Goal: Browse casually

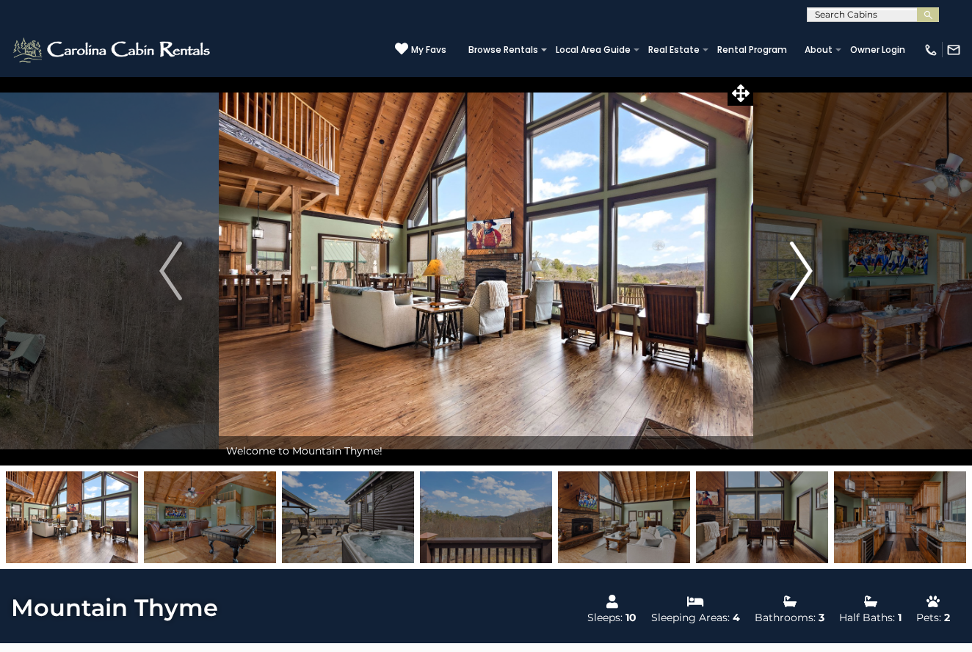
click at [818, 265] on button "Next" at bounding box center [801, 270] width 96 height 389
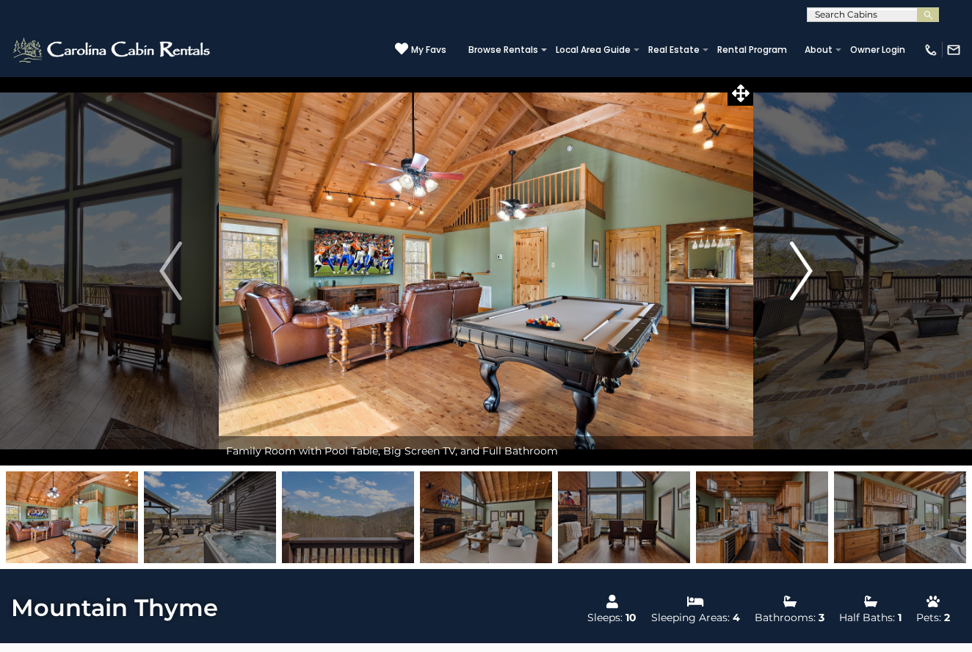
click at [818, 265] on button "Next" at bounding box center [801, 270] width 96 height 389
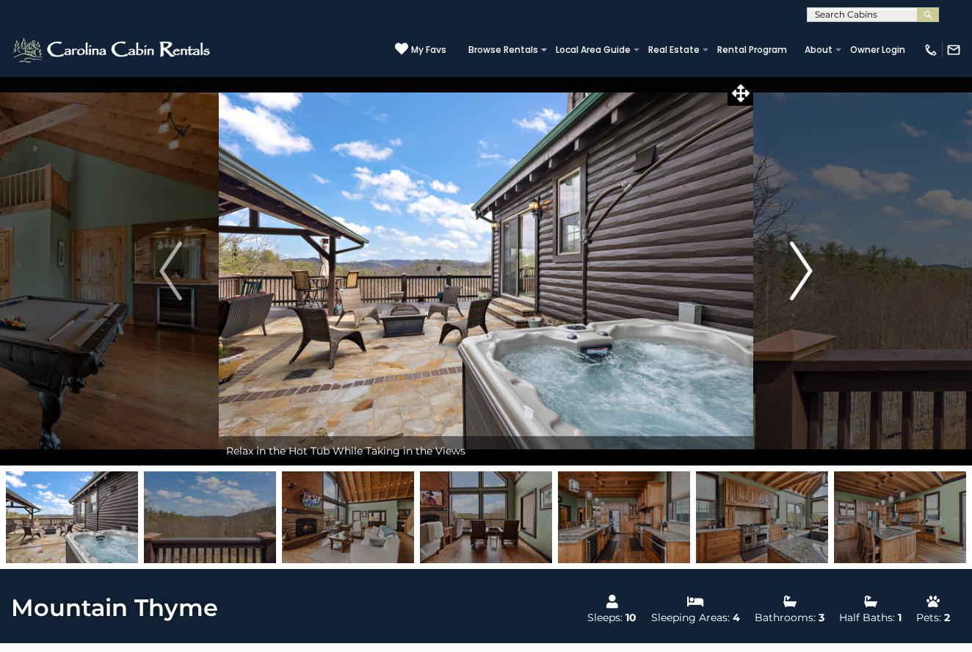
click at [818, 265] on button "Next" at bounding box center [801, 270] width 96 height 389
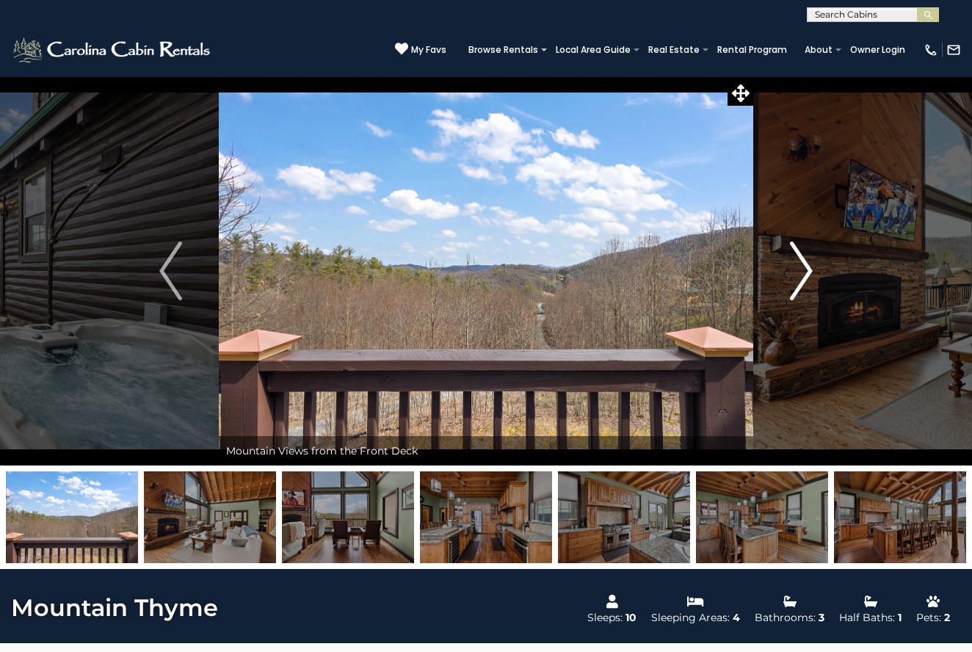
click at [818, 265] on button "Next" at bounding box center [801, 270] width 96 height 389
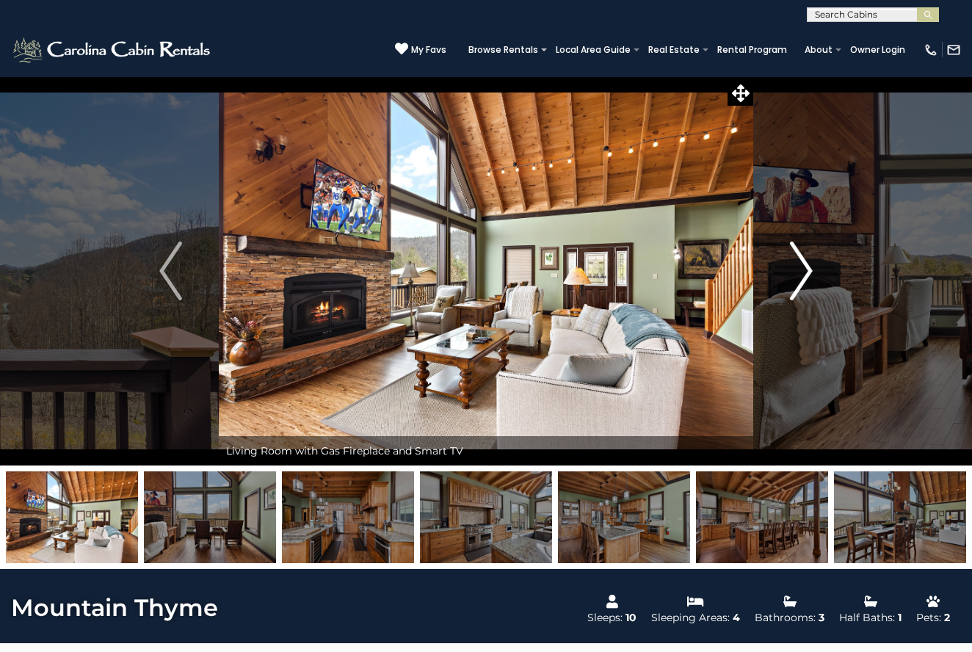
click at [818, 265] on button "Next" at bounding box center [801, 270] width 96 height 389
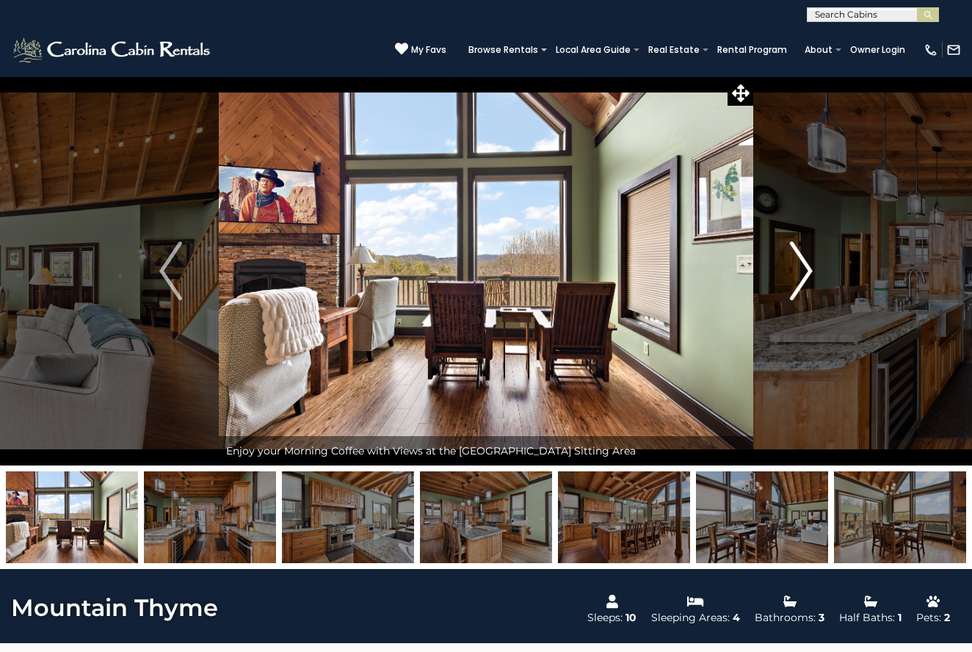
click at [818, 265] on button "Next" at bounding box center [801, 270] width 96 height 389
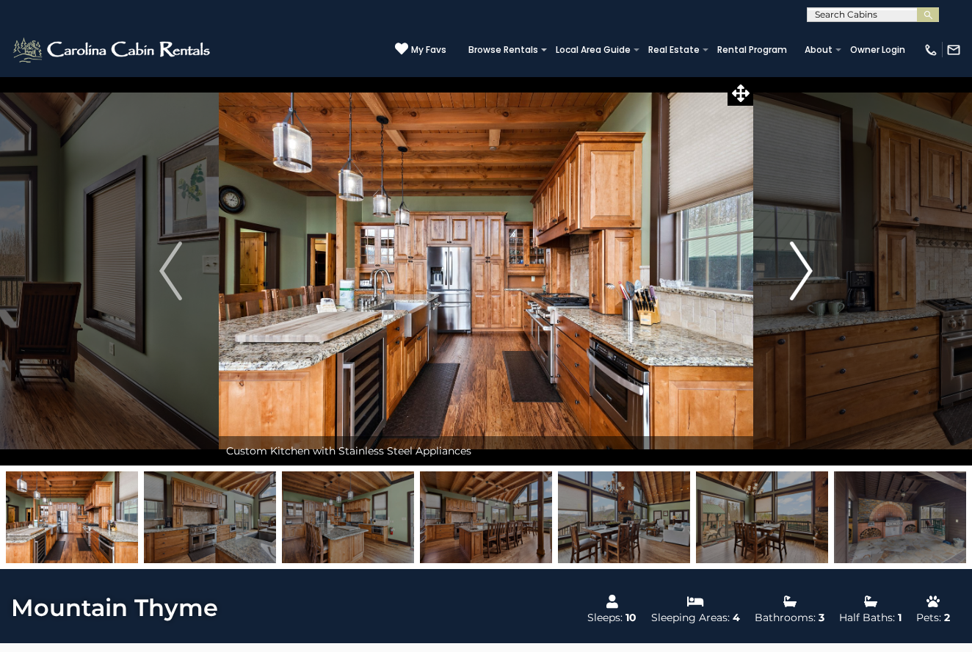
click at [818, 265] on button "Next" at bounding box center [801, 270] width 96 height 389
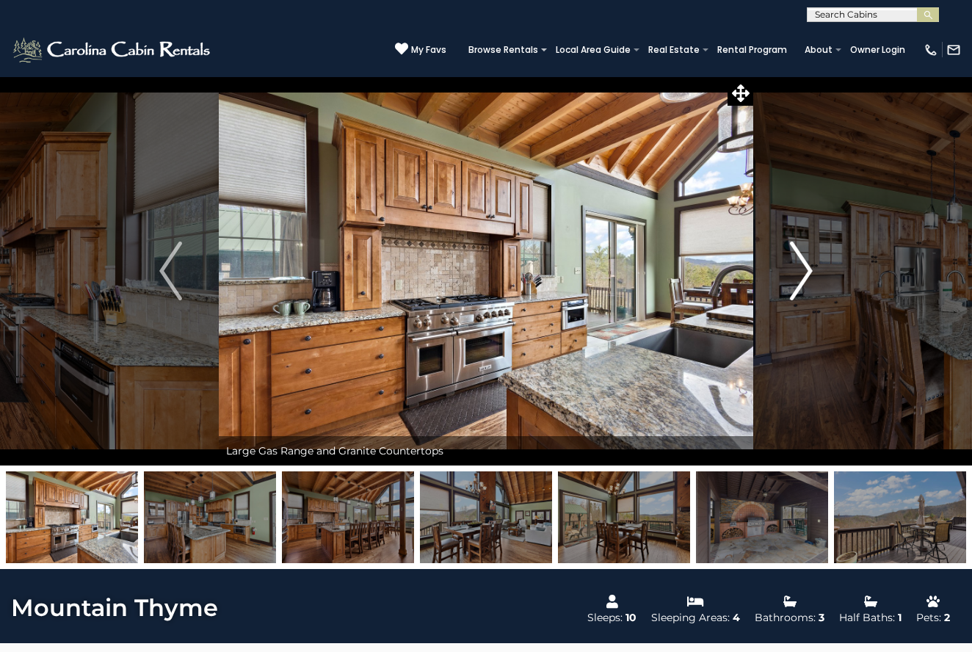
click at [818, 265] on button "Next" at bounding box center [801, 270] width 96 height 389
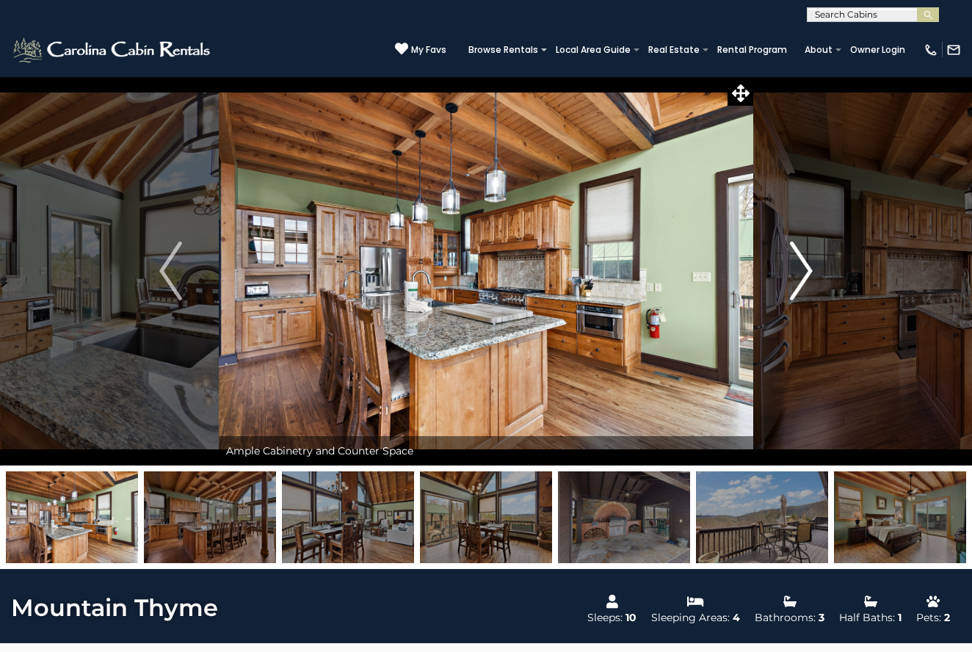
click at [818, 265] on button "Next" at bounding box center [801, 270] width 96 height 389
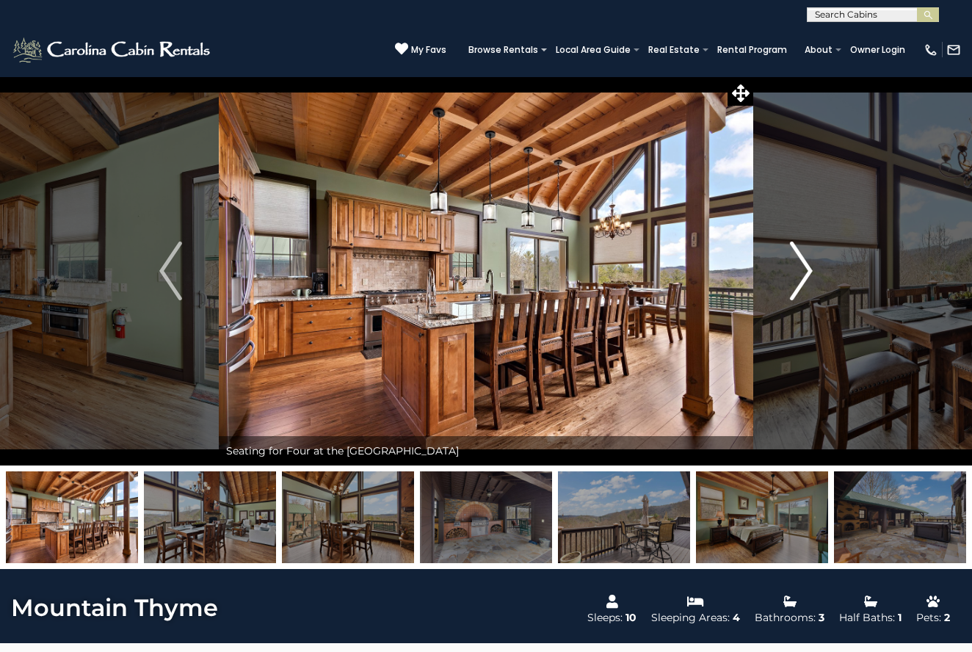
click at [807, 268] on img "Next" at bounding box center [801, 270] width 22 height 59
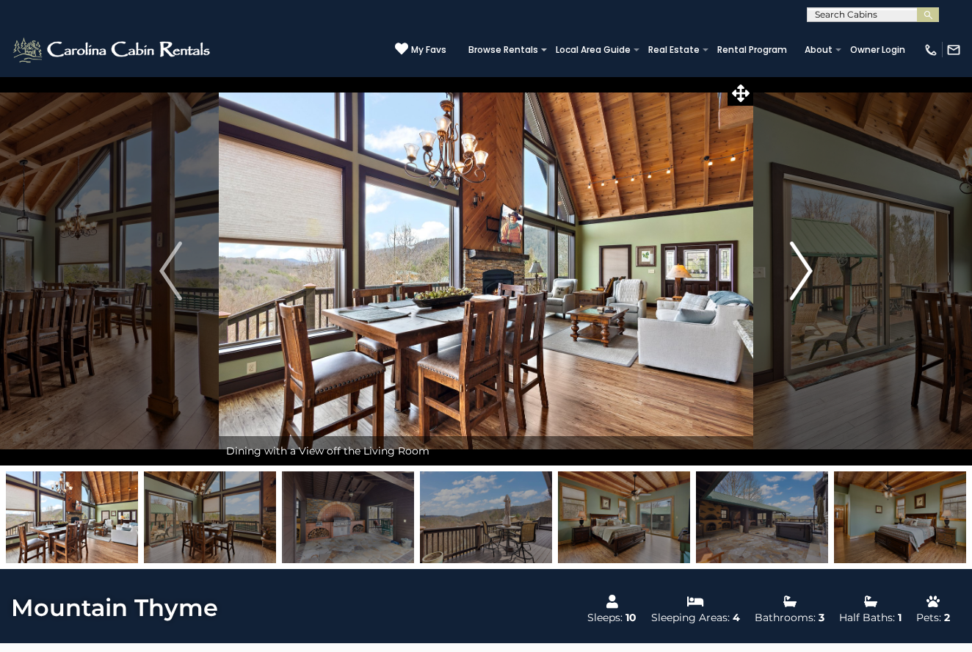
click at [807, 268] on img "Next" at bounding box center [801, 270] width 22 height 59
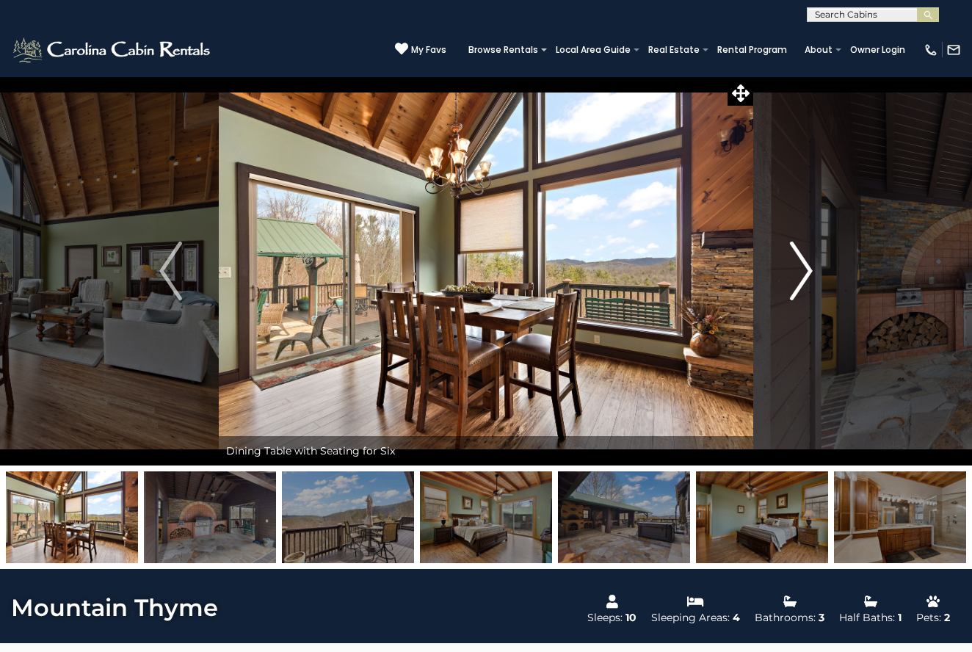
click at [807, 268] on img "Next" at bounding box center [801, 270] width 22 height 59
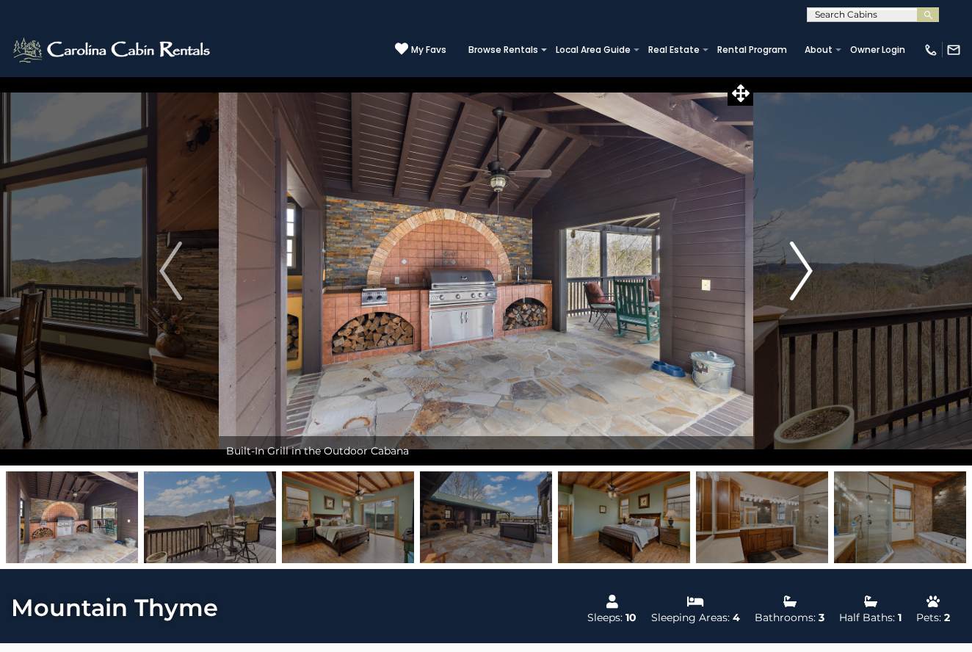
click at [807, 268] on img "Next" at bounding box center [801, 270] width 22 height 59
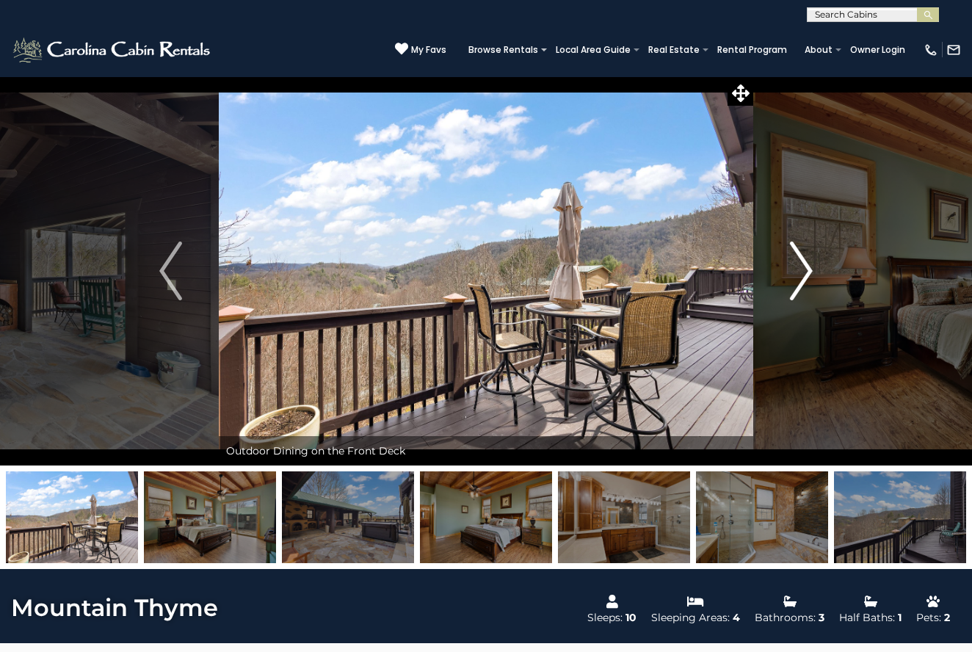
click at [807, 268] on img "Next" at bounding box center [801, 270] width 22 height 59
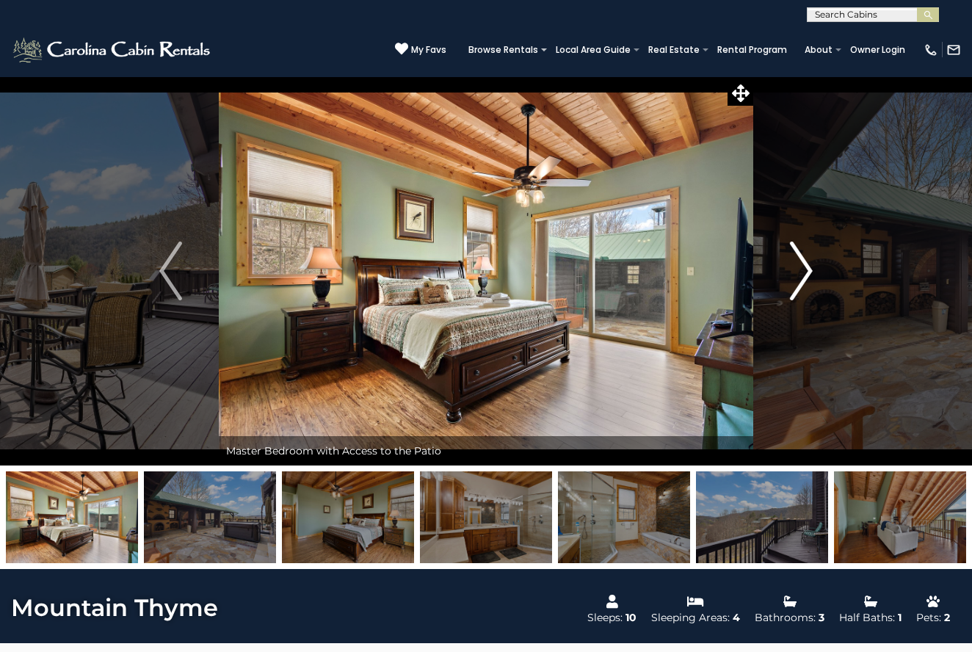
click at [807, 268] on img "Next" at bounding box center [801, 270] width 22 height 59
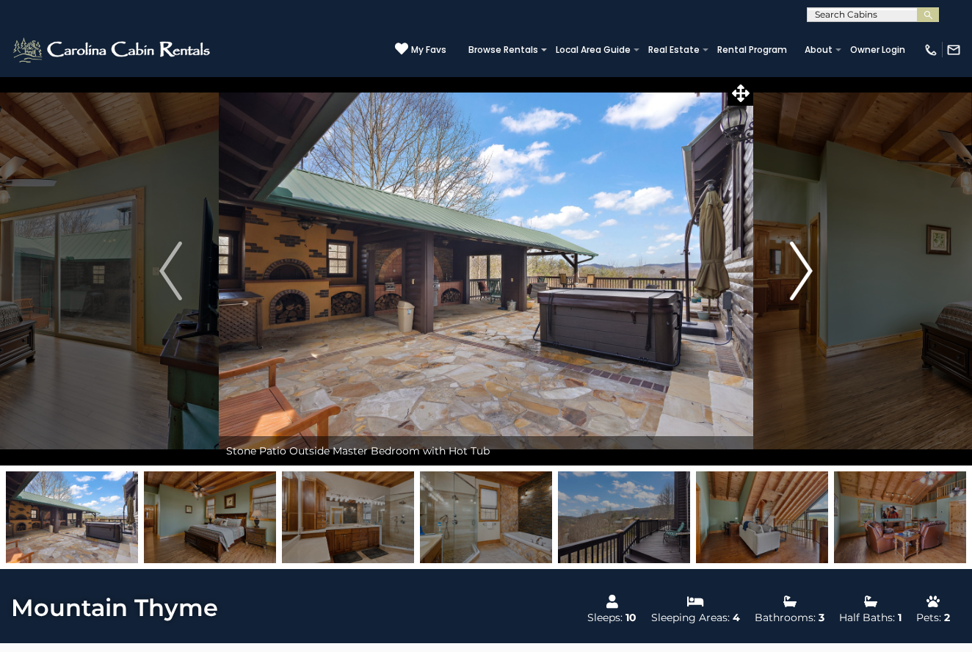
click at [807, 268] on img "Next" at bounding box center [801, 270] width 22 height 59
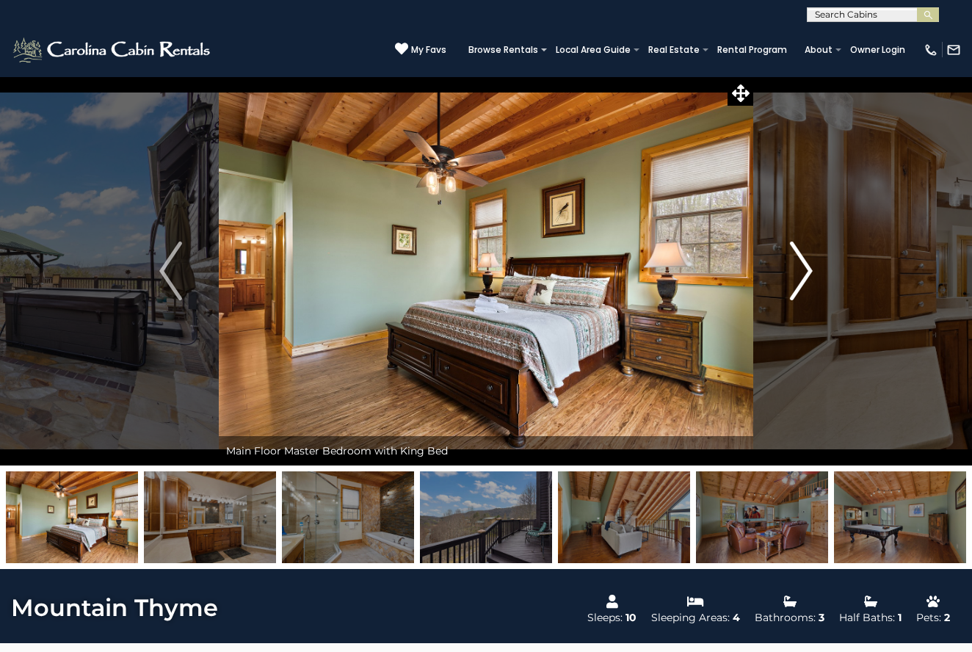
click at [807, 268] on img "Next" at bounding box center [801, 270] width 22 height 59
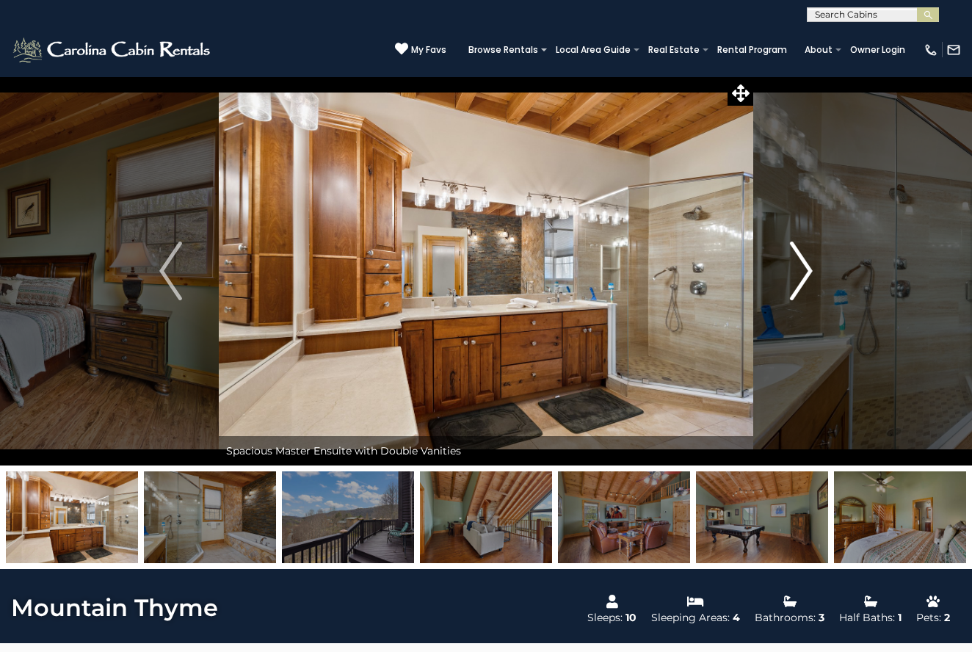
click at [807, 268] on img "Next" at bounding box center [801, 270] width 22 height 59
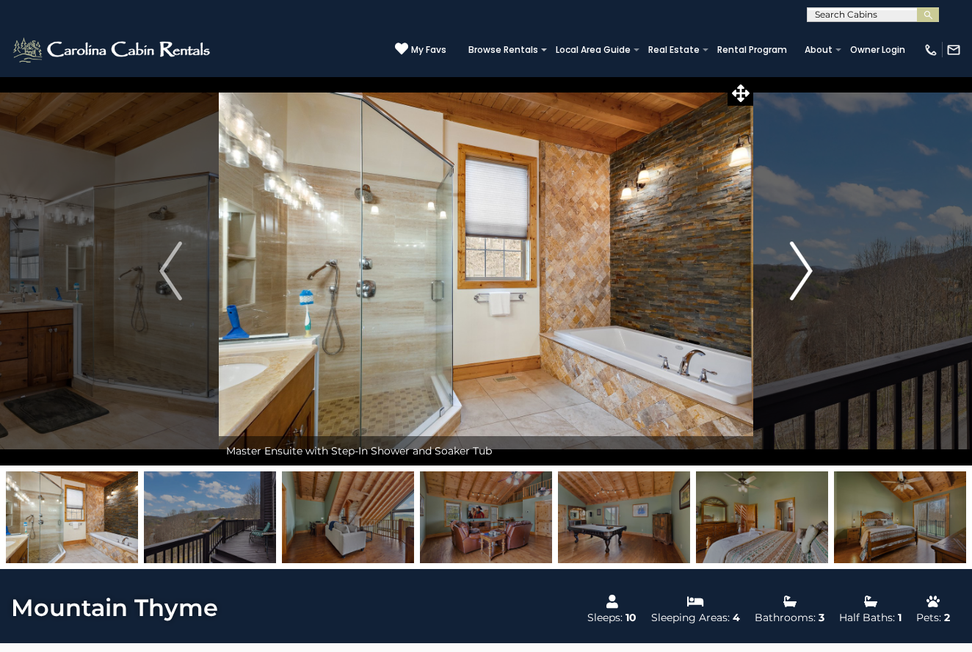
click at [807, 268] on img "Next" at bounding box center [801, 270] width 22 height 59
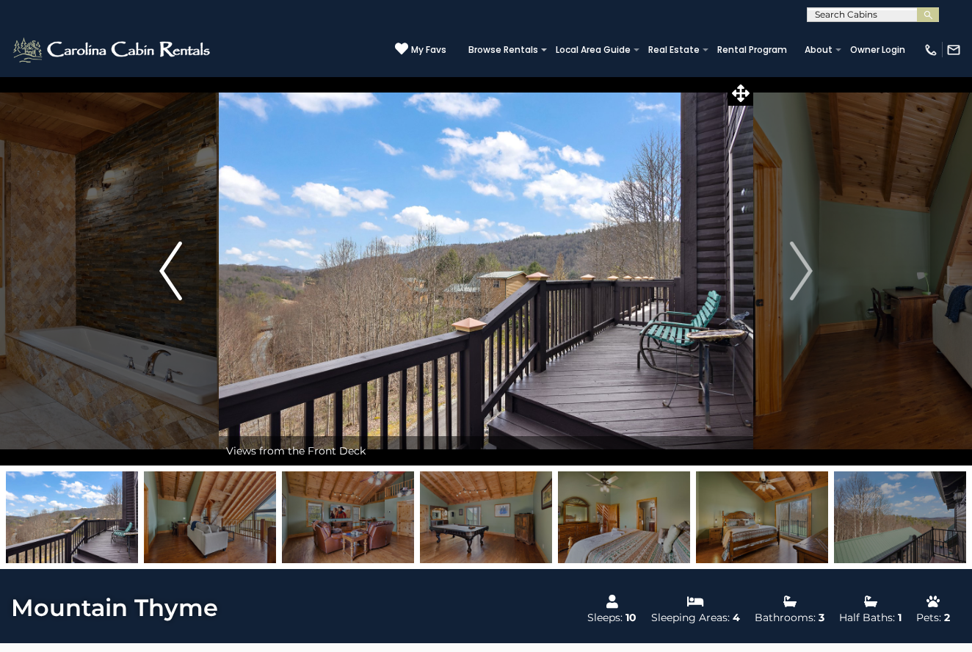
click at [169, 271] on img "Previous" at bounding box center [170, 270] width 22 height 59
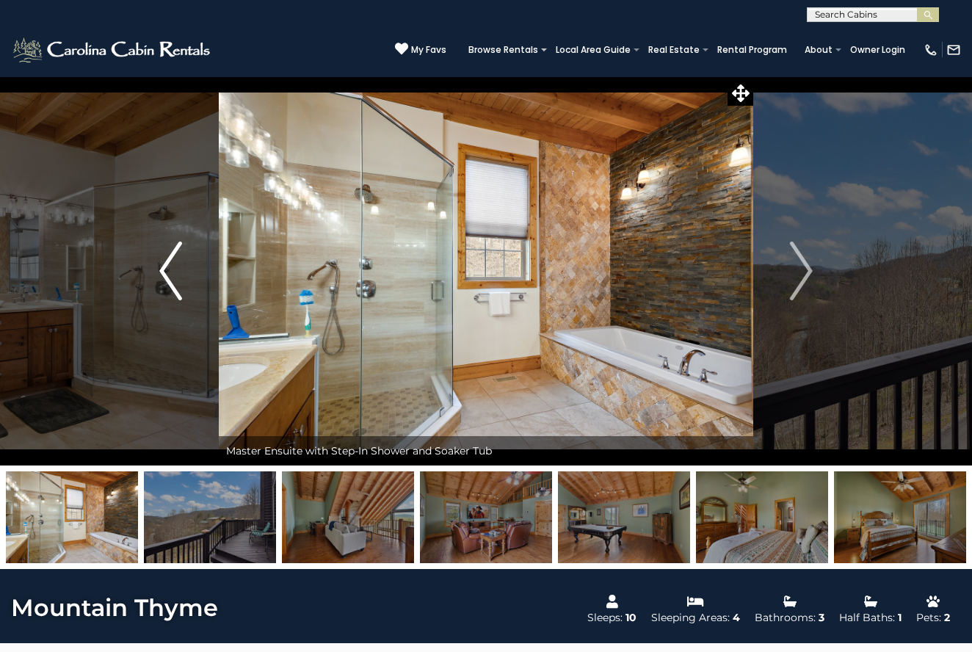
click at [169, 271] on img "Previous" at bounding box center [170, 270] width 22 height 59
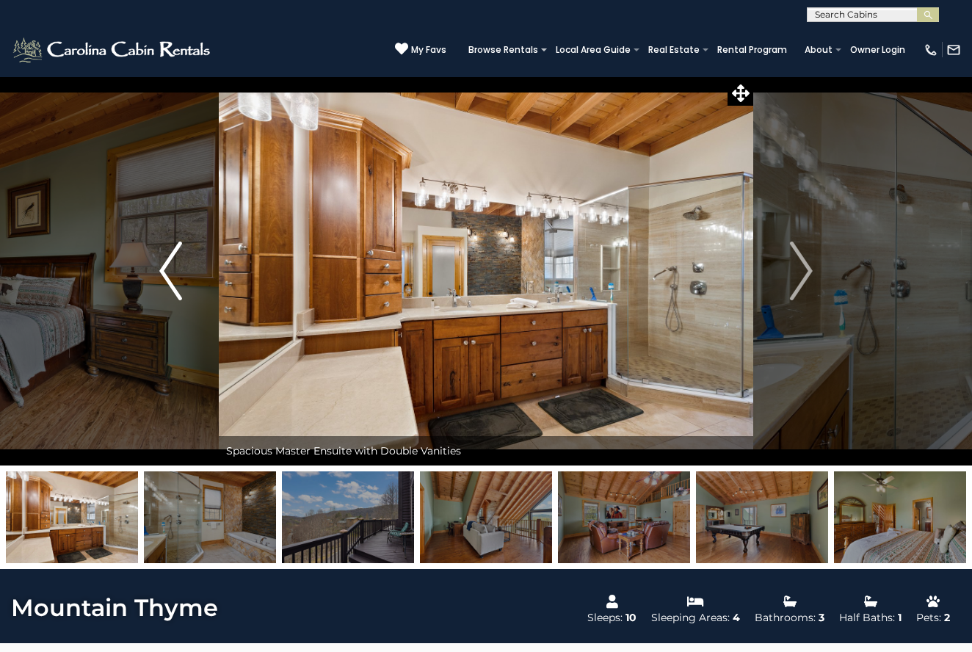
click at [164, 270] on img "Previous" at bounding box center [170, 270] width 22 height 59
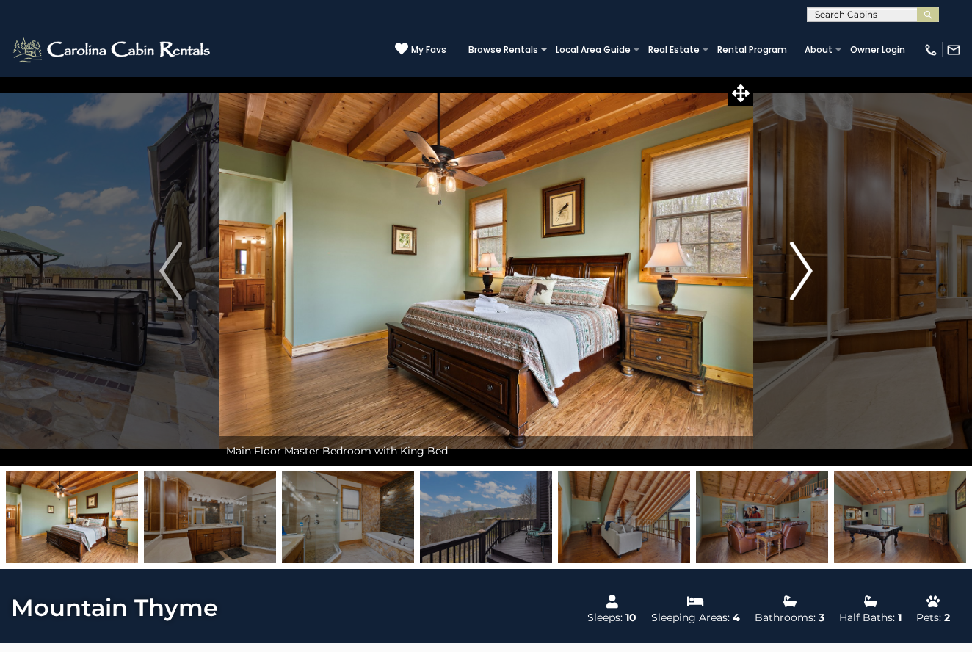
click at [807, 267] on img "Next" at bounding box center [801, 270] width 22 height 59
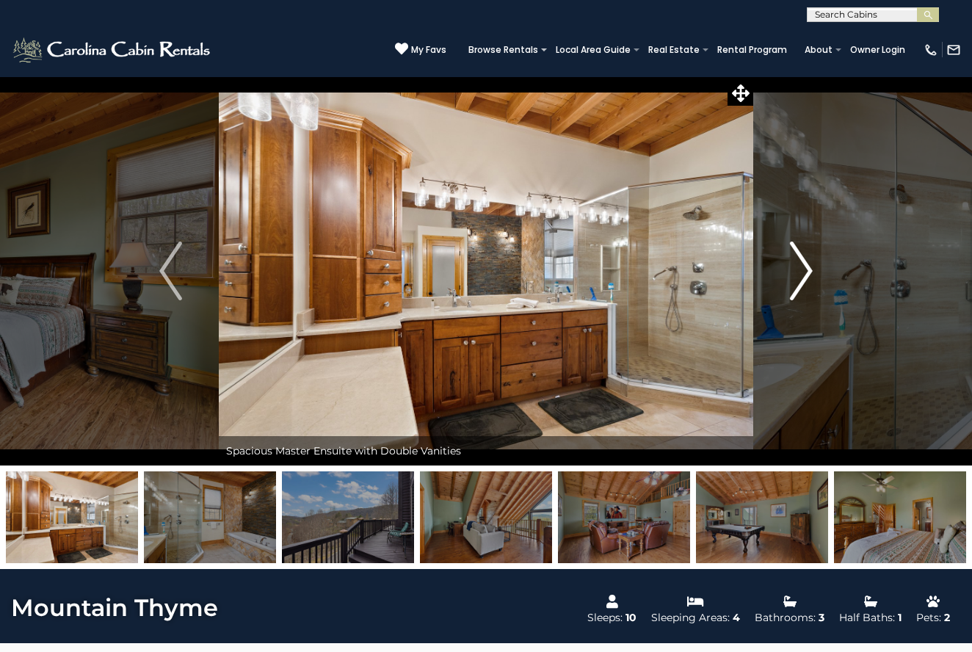
click at [807, 265] on img "Next" at bounding box center [801, 270] width 22 height 59
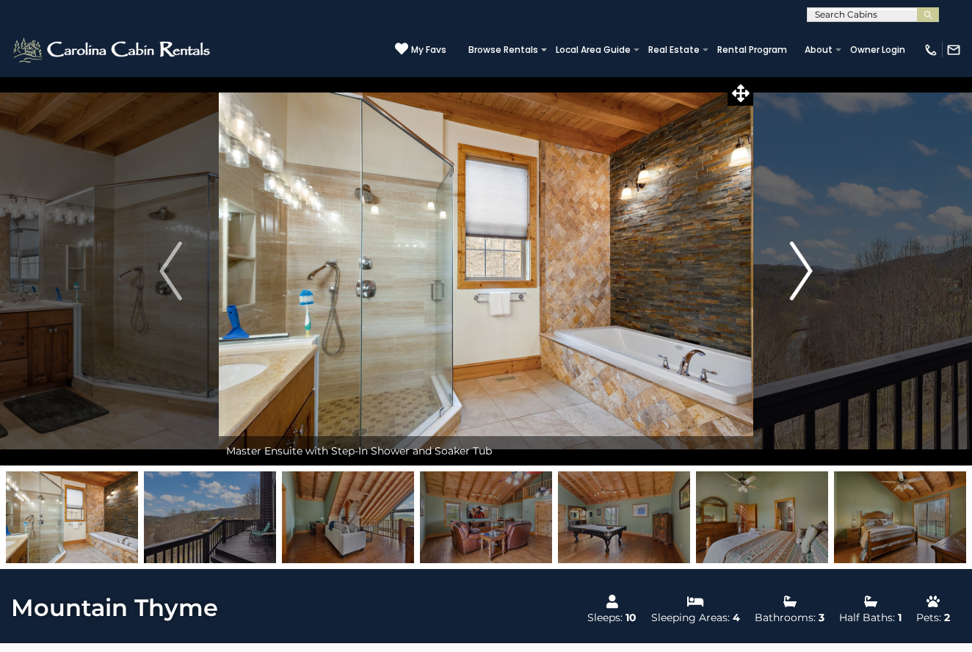
click at [807, 265] on img "Next" at bounding box center [801, 270] width 22 height 59
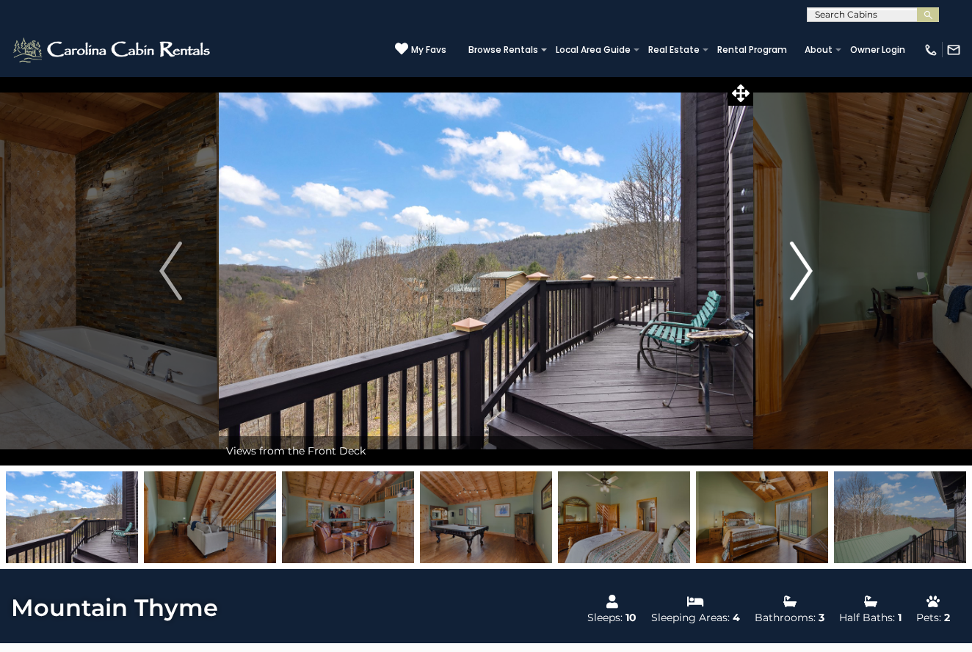
click at [807, 265] on img "Next" at bounding box center [801, 270] width 22 height 59
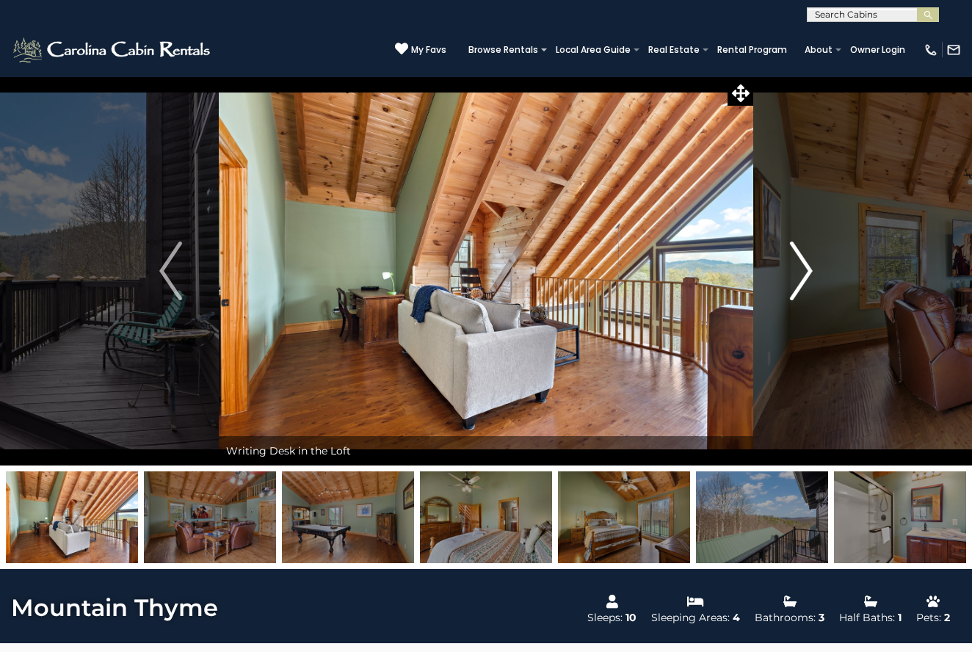
click at [807, 265] on img "Next" at bounding box center [801, 270] width 22 height 59
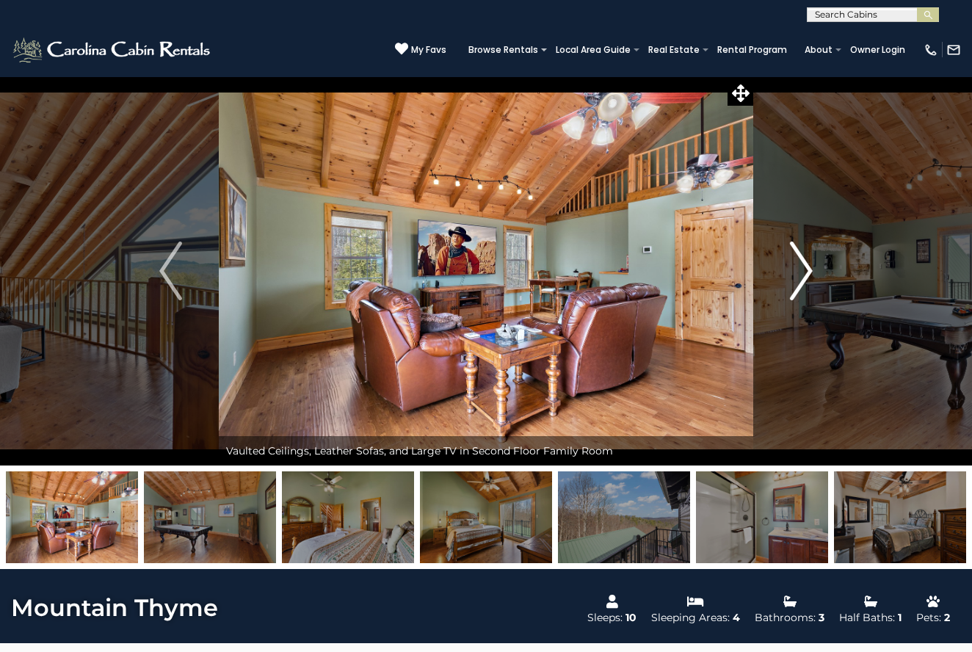
click at [807, 265] on img "Next" at bounding box center [801, 270] width 22 height 59
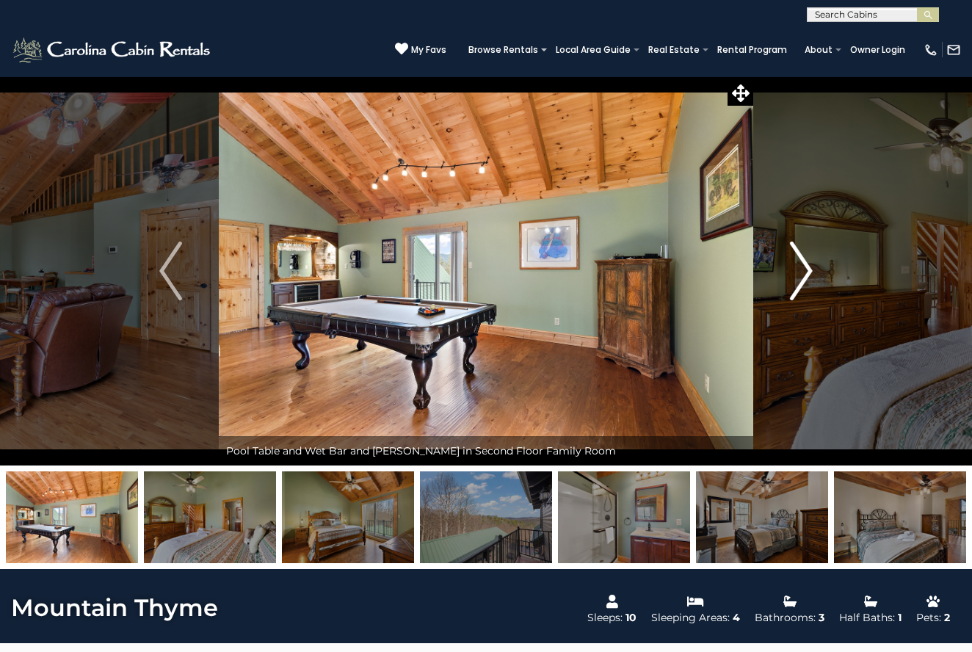
click at [807, 265] on img "Next" at bounding box center [801, 270] width 22 height 59
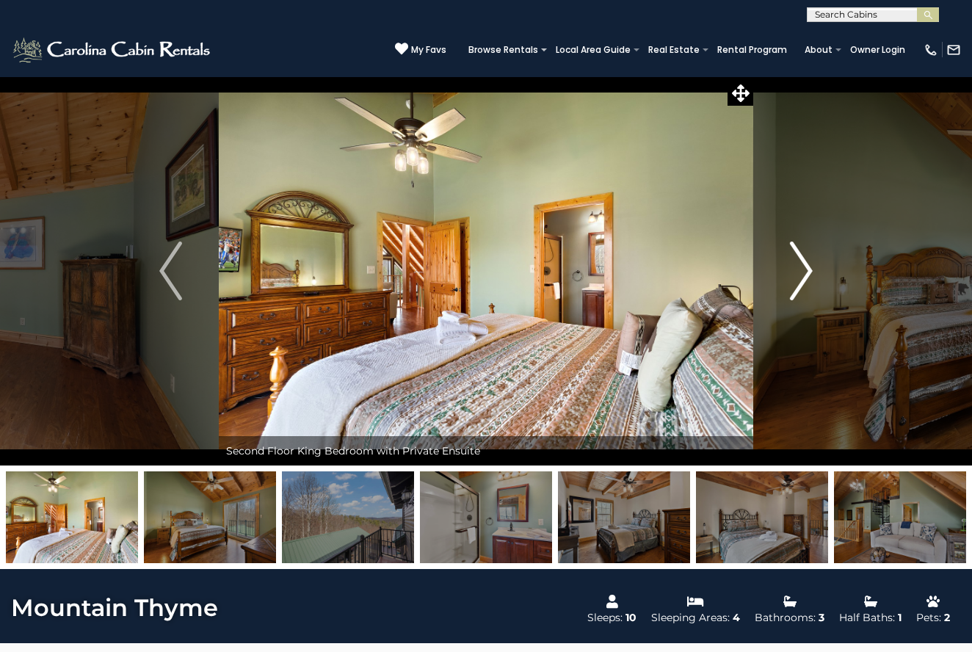
click at [807, 265] on img "Next" at bounding box center [801, 270] width 22 height 59
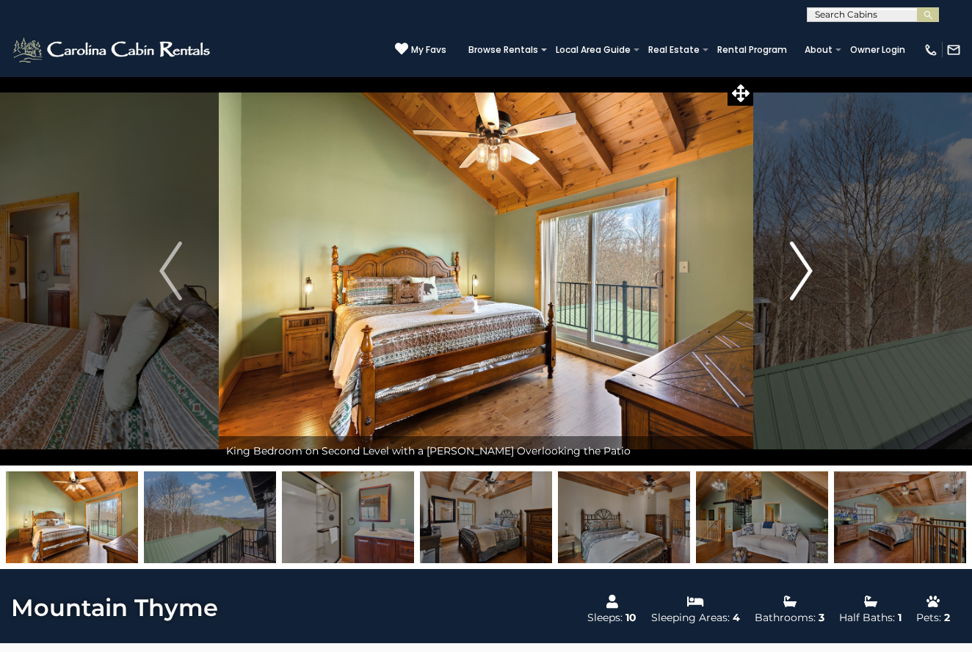
click at [807, 265] on img "Next" at bounding box center [801, 270] width 22 height 59
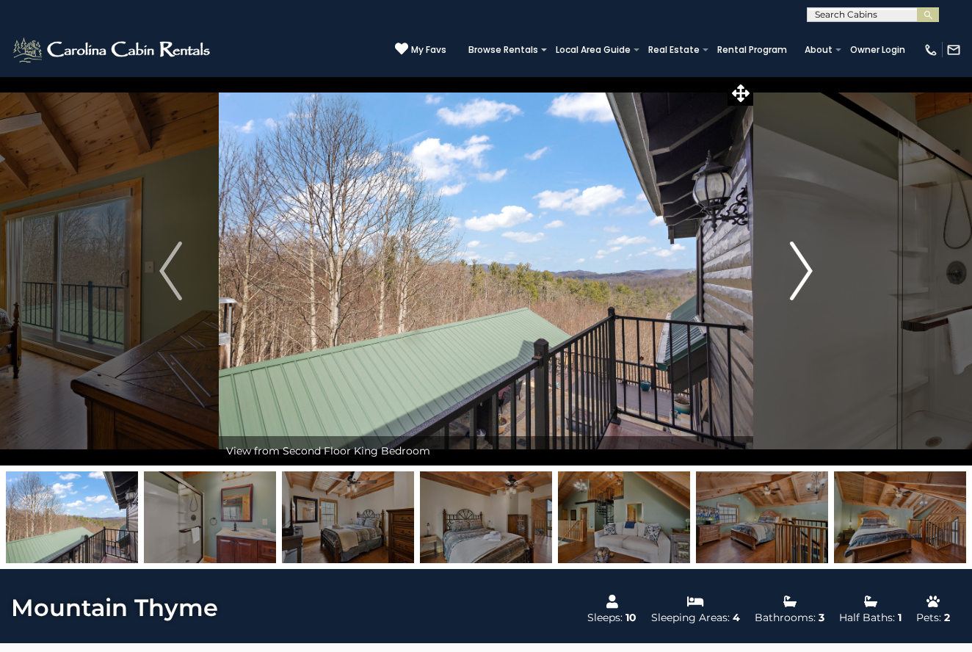
click at [807, 265] on img "Next" at bounding box center [801, 270] width 22 height 59
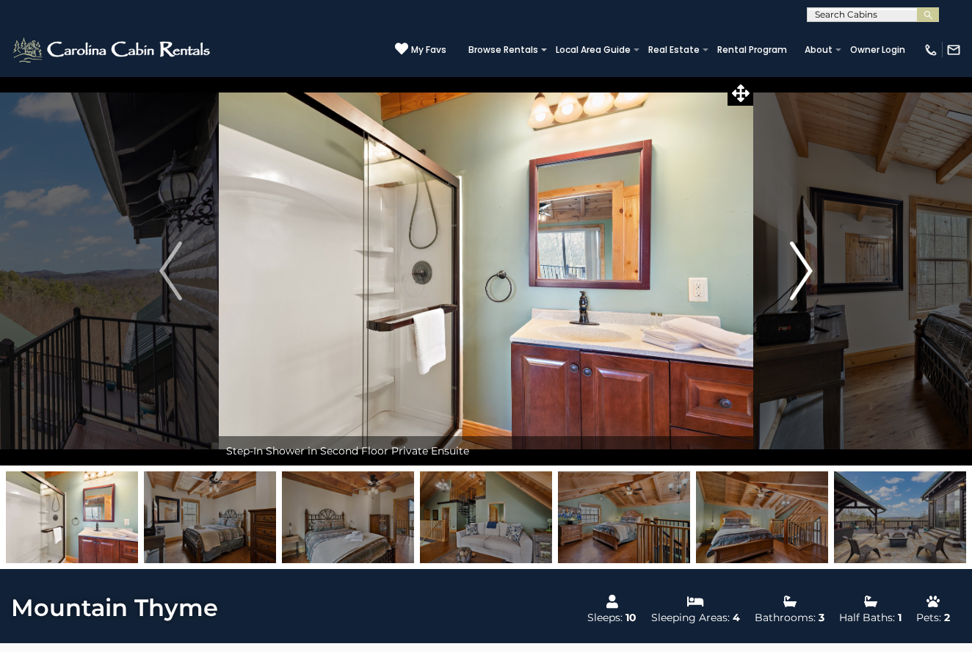
click at [807, 265] on img "Next" at bounding box center [801, 270] width 22 height 59
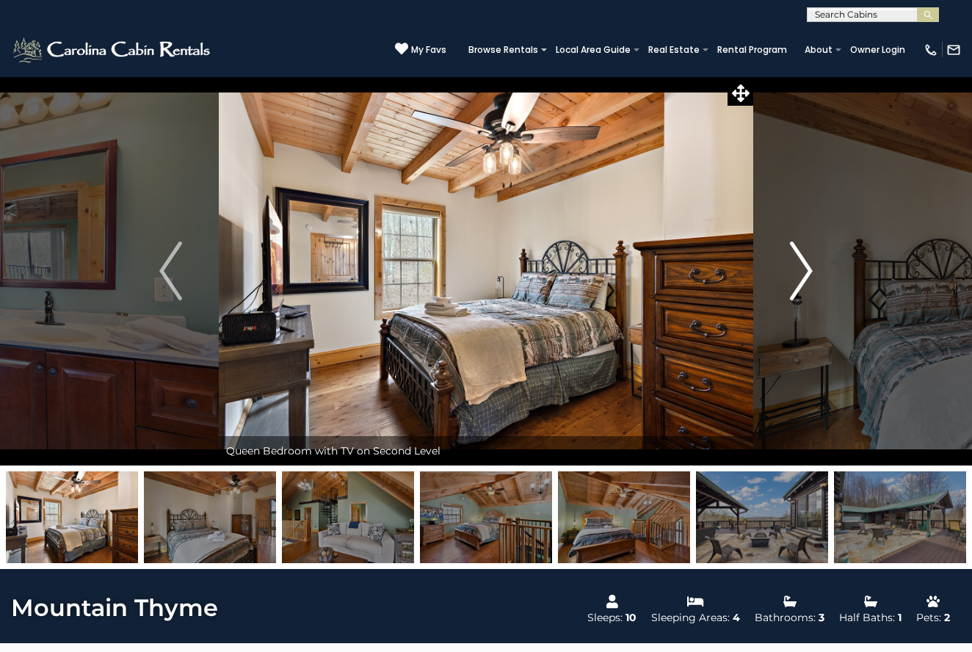
click at [807, 265] on img "Next" at bounding box center [801, 270] width 22 height 59
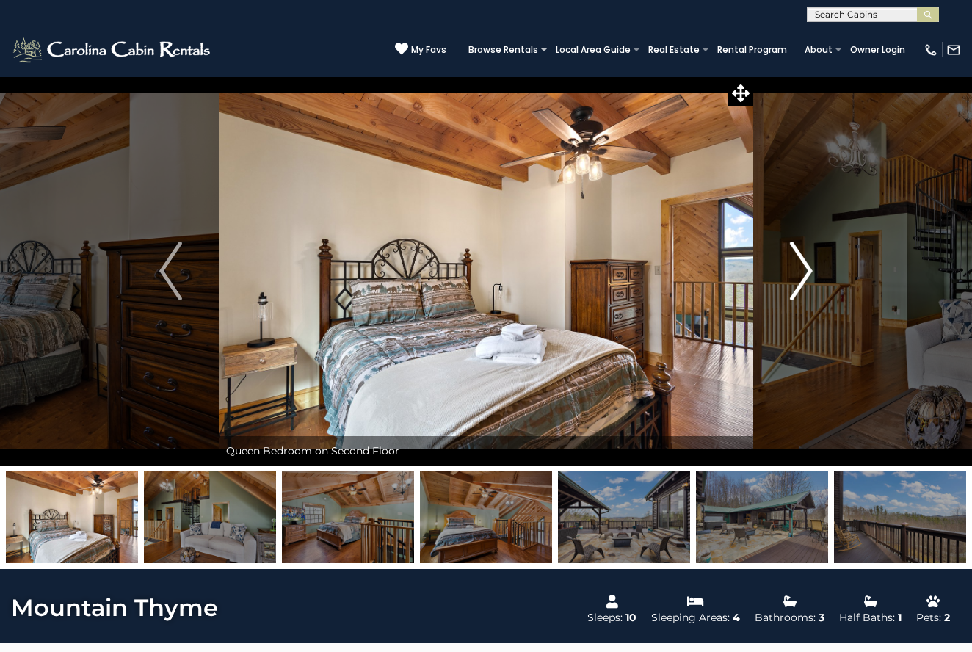
click at [807, 265] on img "Next" at bounding box center [801, 270] width 22 height 59
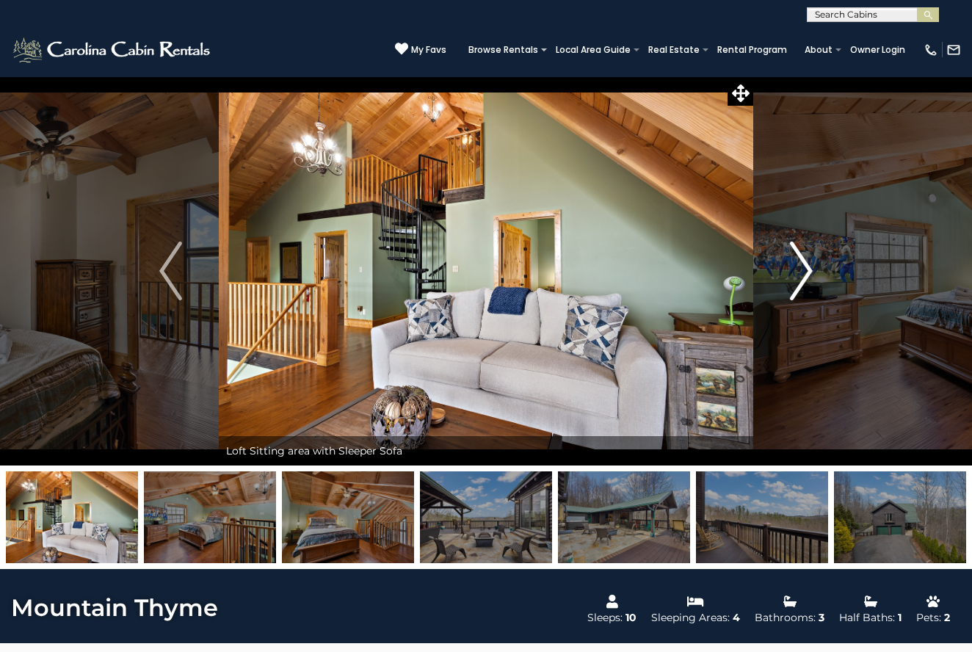
click at [807, 265] on img "Next" at bounding box center [801, 270] width 22 height 59
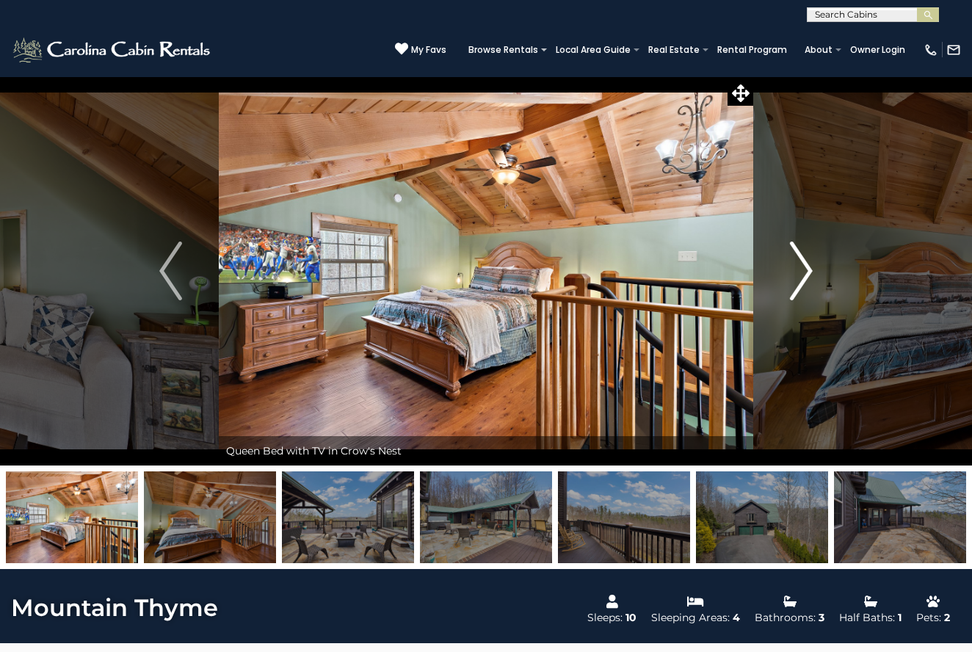
click at [807, 265] on img "Next" at bounding box center [801, 270] width 22 height 59
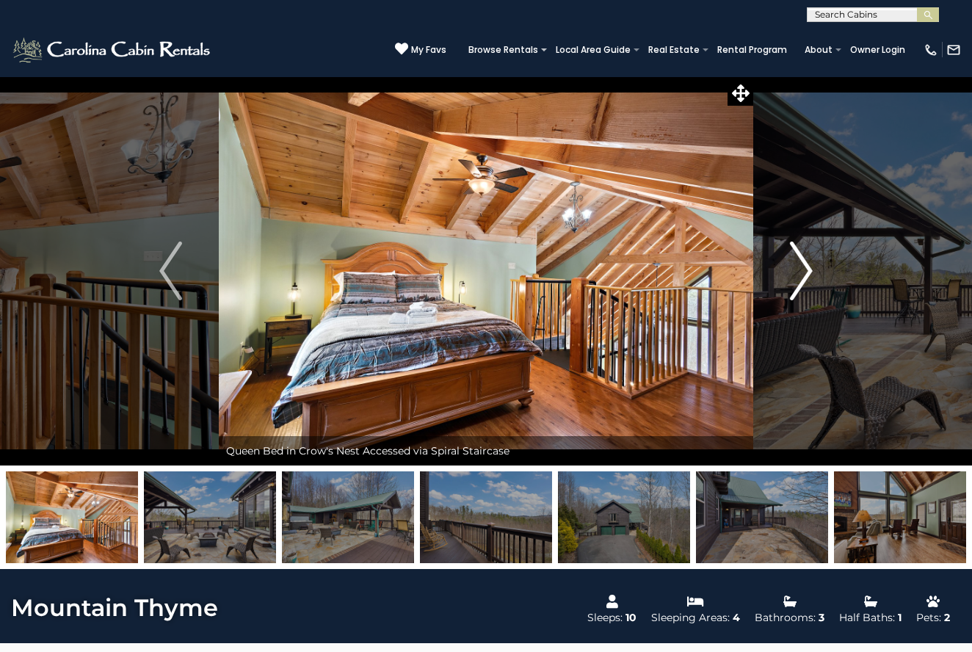
click at [807, 265] on img "Next" at bounding box center [801, 270] width 22 height 59
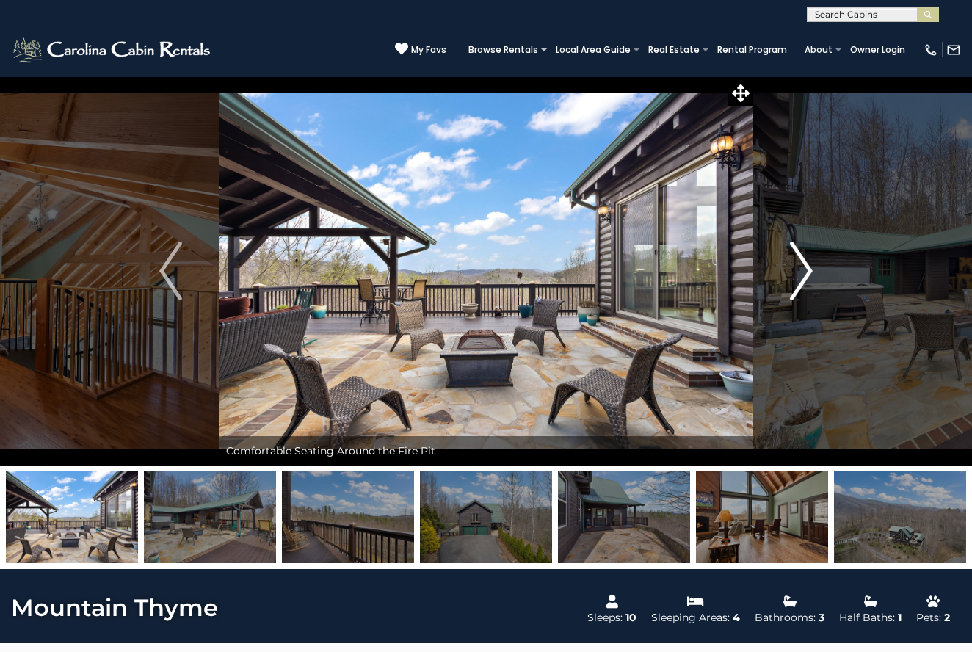
click at [807, 265] on img "Next" at bounding box center [801, 270] width 22 height 59
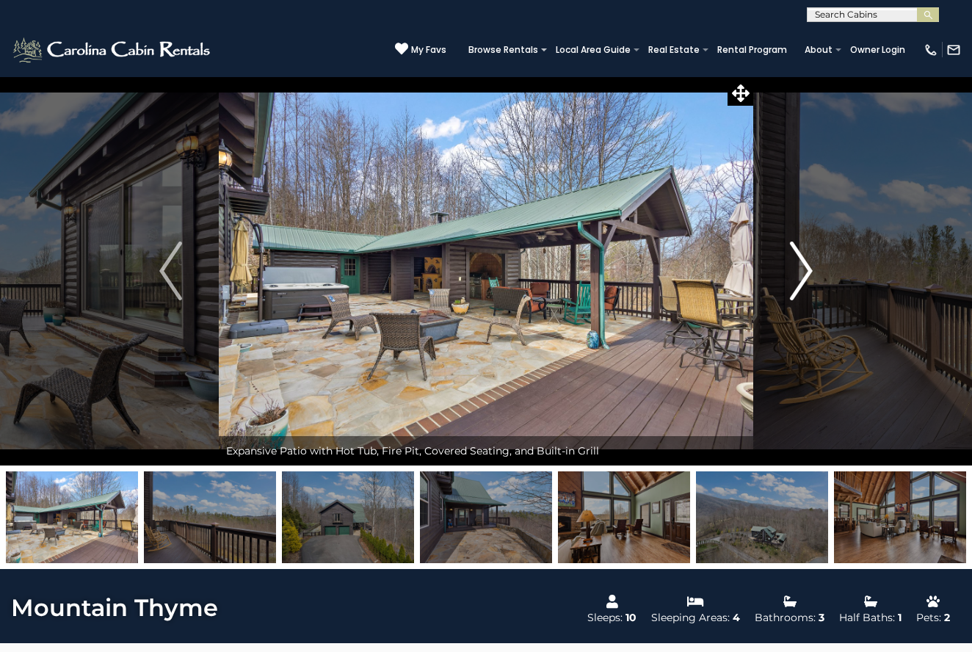
click at [807, 265] on img "Next" at bounding box center [801, 270] width 22 height 59
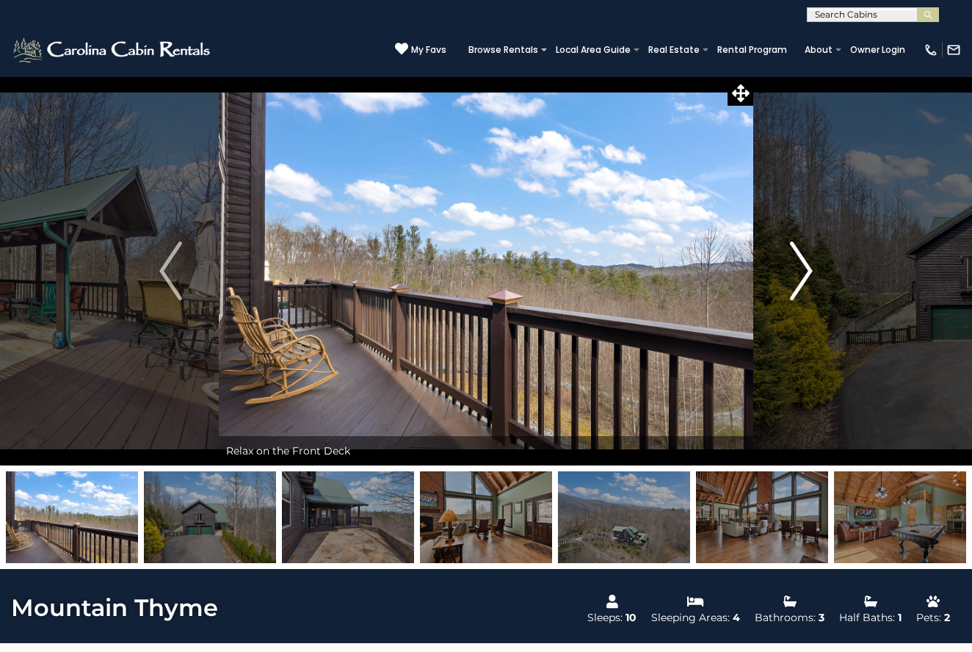
click at [807, 265] on img "Next" at bounding box center [801, 270] width 22 height 59
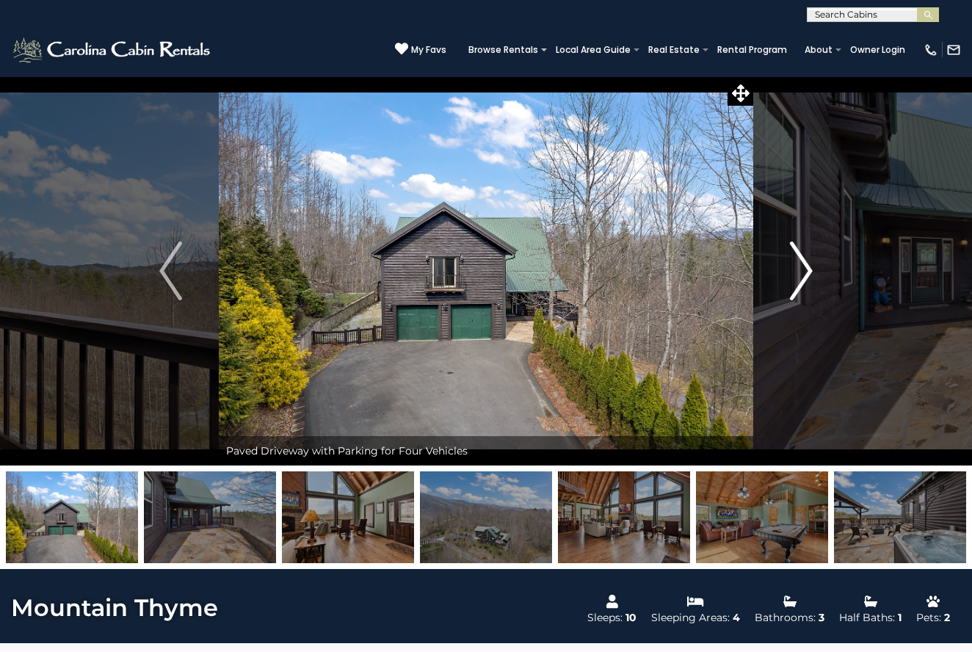
click at [807, 265] on img "Next" at bounding box center [801, 270] width 22 height 59
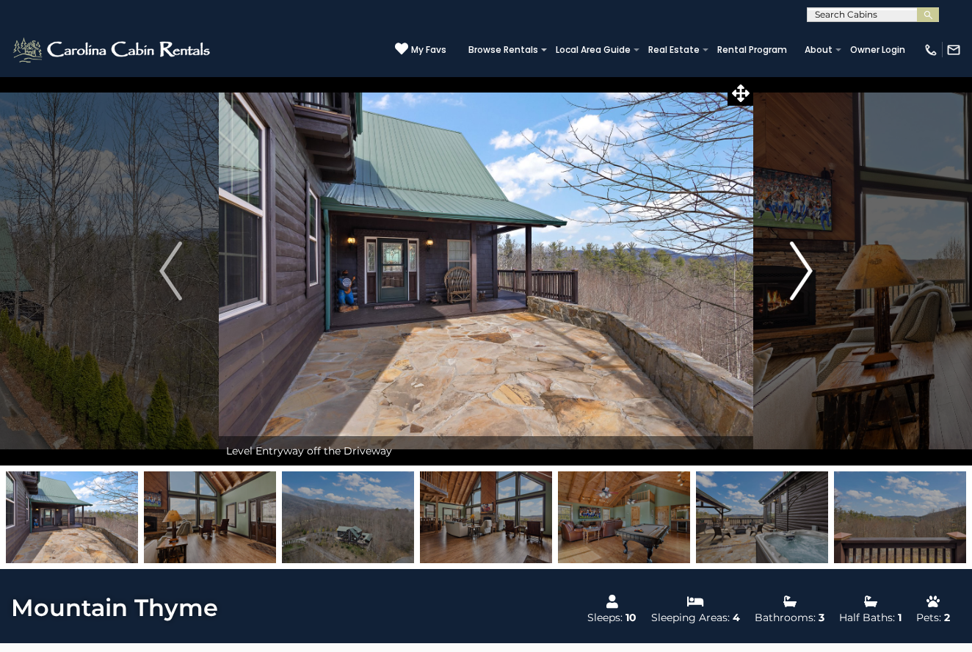
click at [807, 265] on img "Next" at bounding box center [801, 270] width 22 height 59
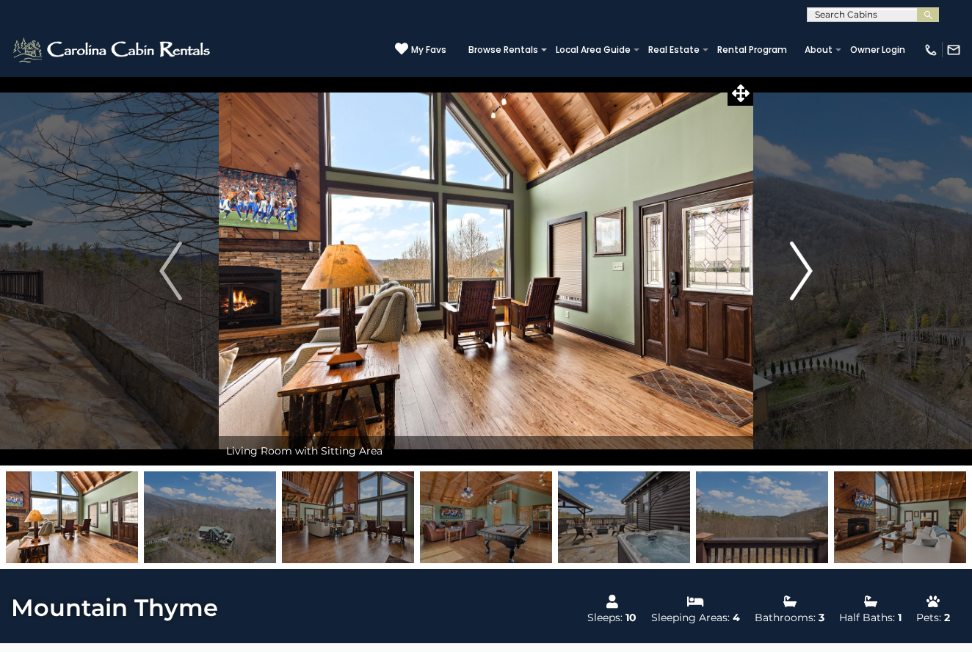
click at [807, 265] on img "Next" at bounding box center [801, 270] width 22 height 59
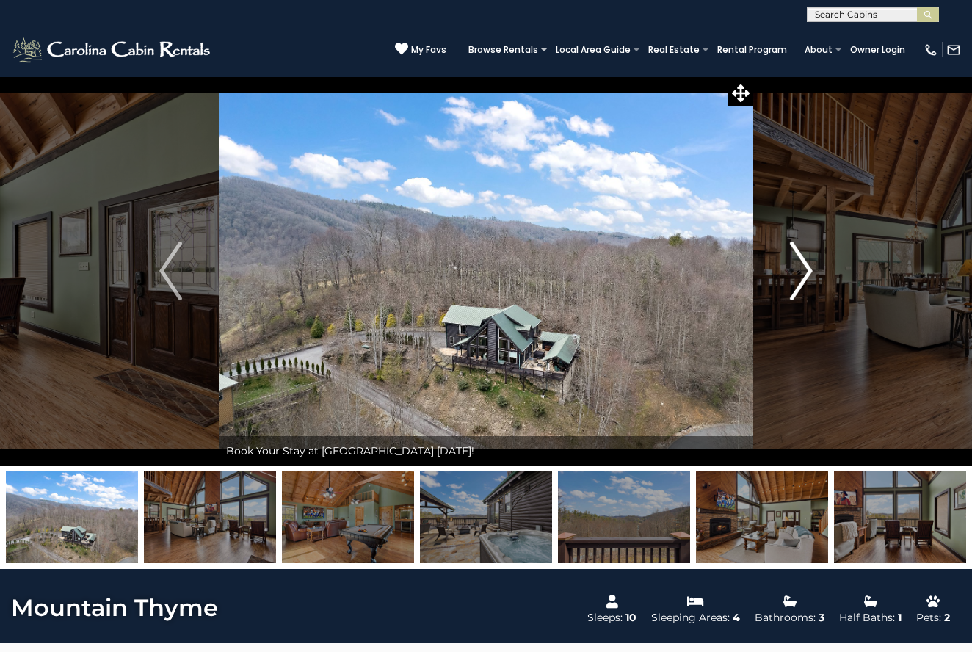
click at [807, 265] on img "Next" at bounding box center [801, 270] width 22 height 59
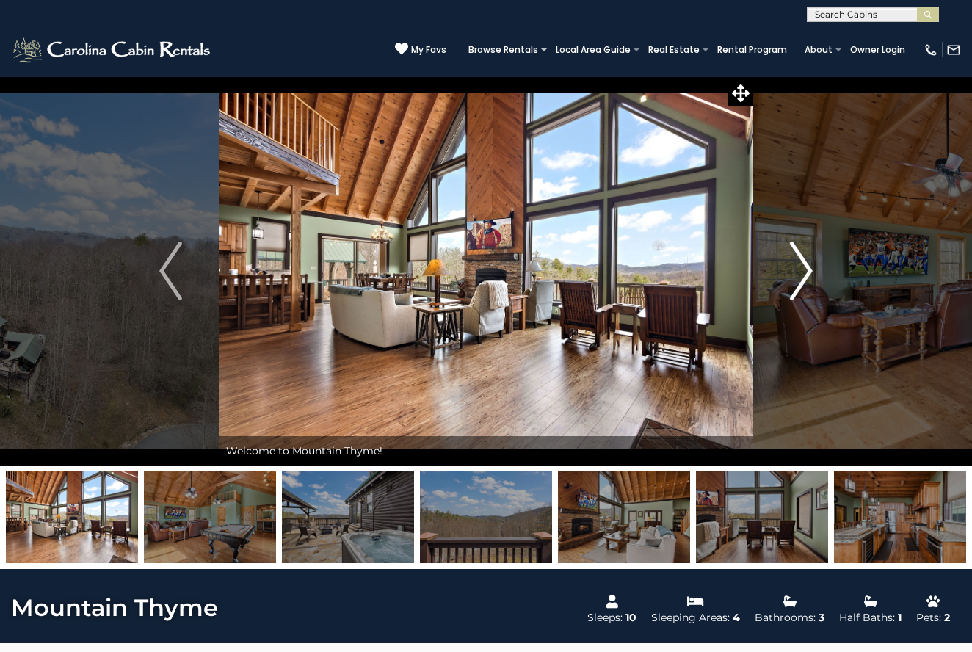
click at [807, 265] on img "Next" at bounding box center [801, 270] width 22 height 59
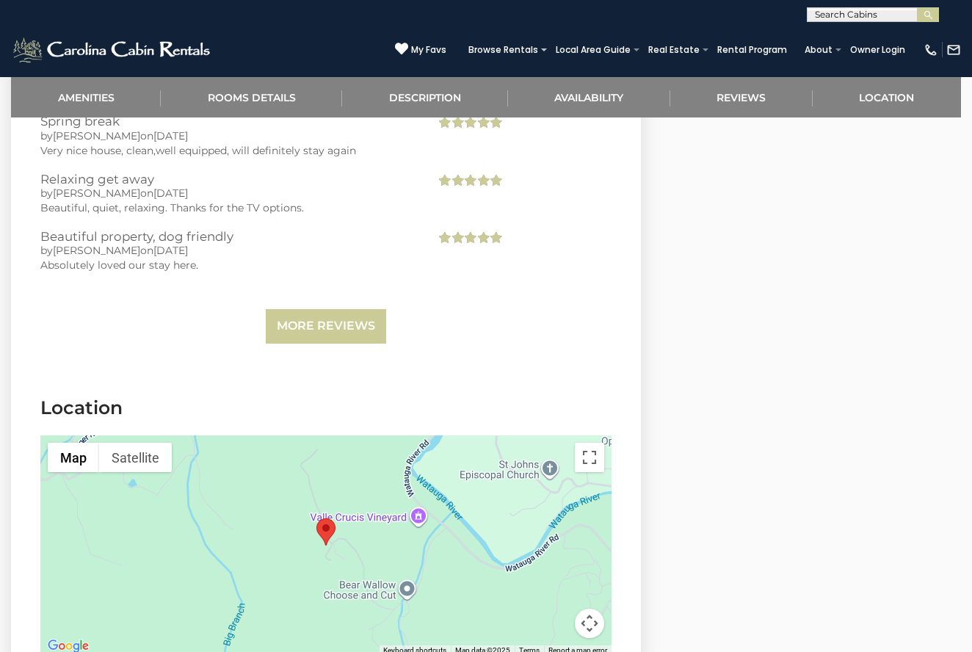
scroll to position [3190, 0]
